Goal: Task Accomplishment & Management: Complete application form

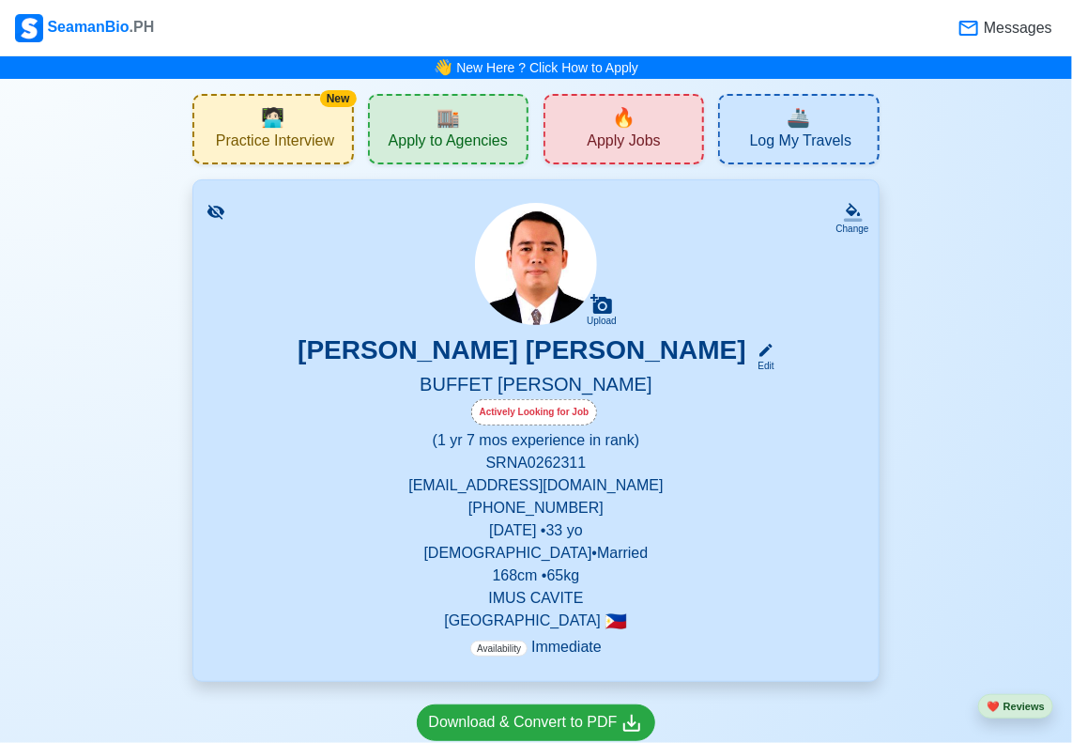
click at [490, 130] on div "🏬 Apply to Agencies" at bounding box center [448, 129] width 161 height 70
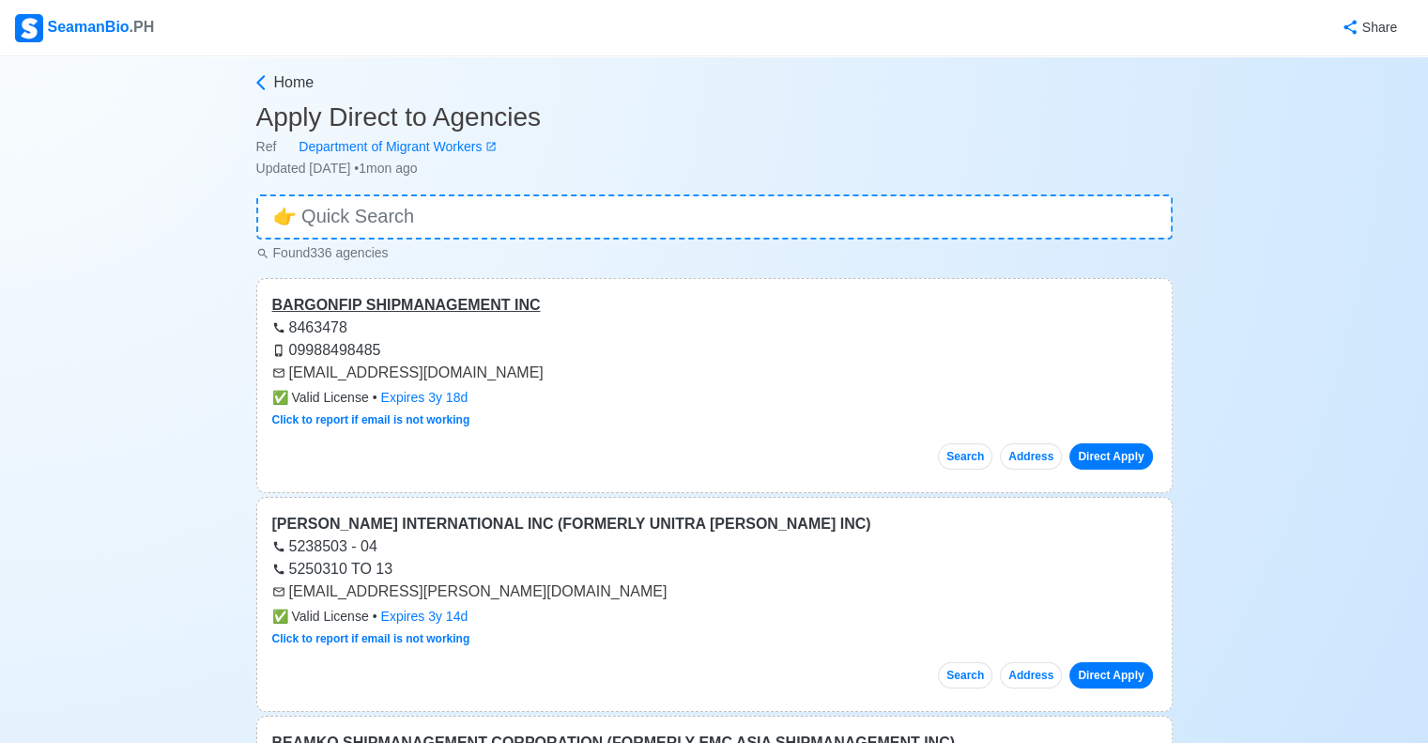
click at [432, 302] on div "BARGONFIP SHIPMANAGEMENT INC" at bounding box center [714, 305] width 885 height 23
click at [268, 85] on icon at bounding box center [261, 82] width 19 height 19
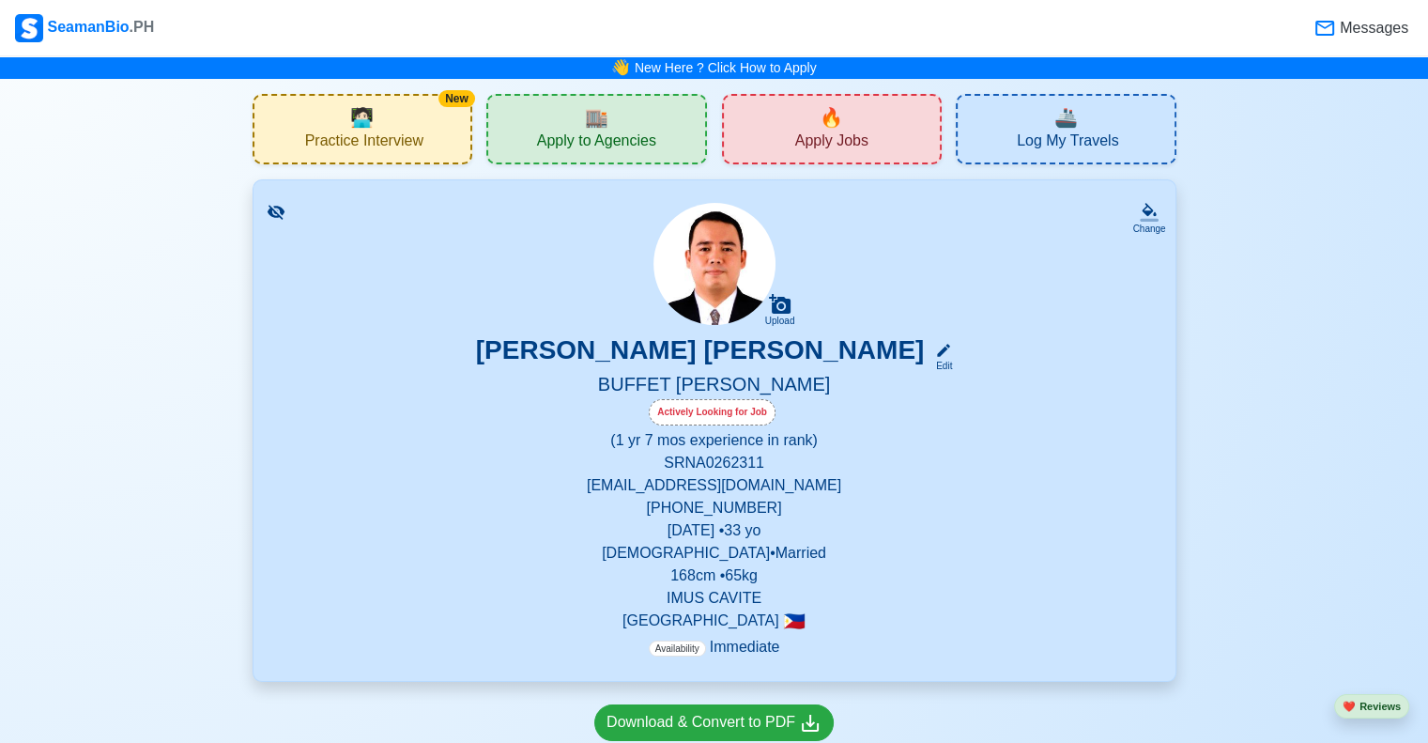
click at [826, 151] on span "Apply Jobs" at bounding box center [831, 142] width 73 height 23
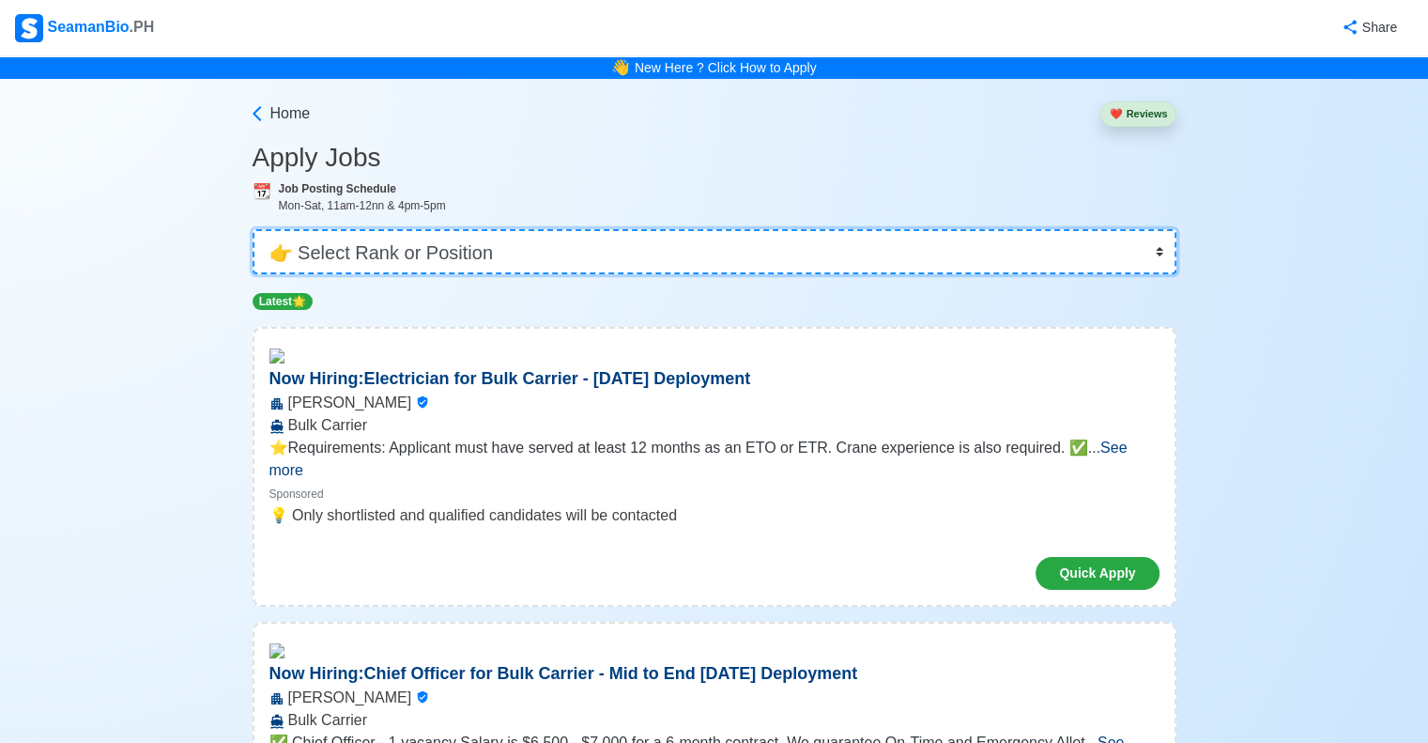
click at [1041, 267] on select "👉 Select Rank or Position Master Chief Officer 2nd Officer 3rd Officer Junior O…" at bounding box center [715, 251] width 924 height 45
select select "Waiter"
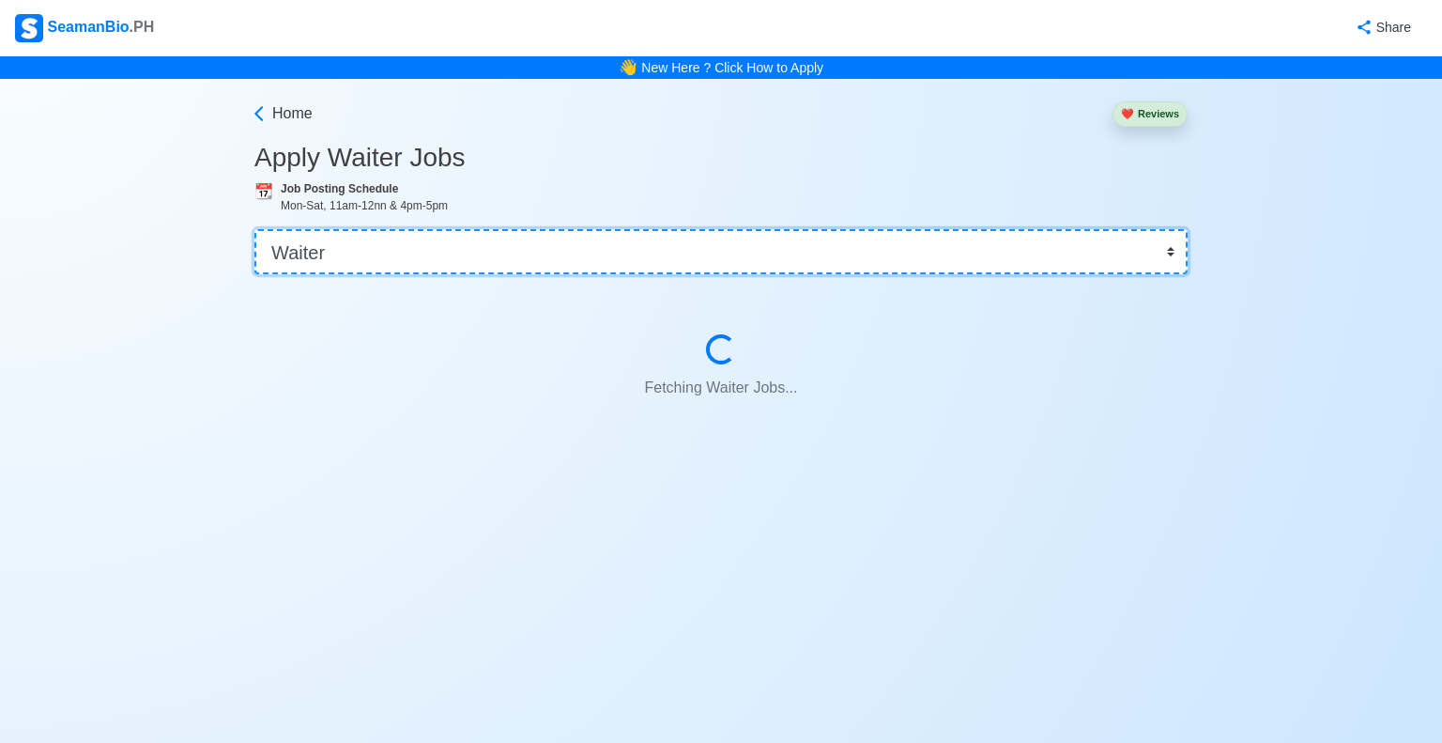
click at [312, 253] on select "👉 Select Rank or Position Master Chief Officer 2nd Officer 3rd Officer Junior O…" at bounding box center [720, 251] width 933 height 45
